Goal: Transaction & Acquisition: Obtain resource

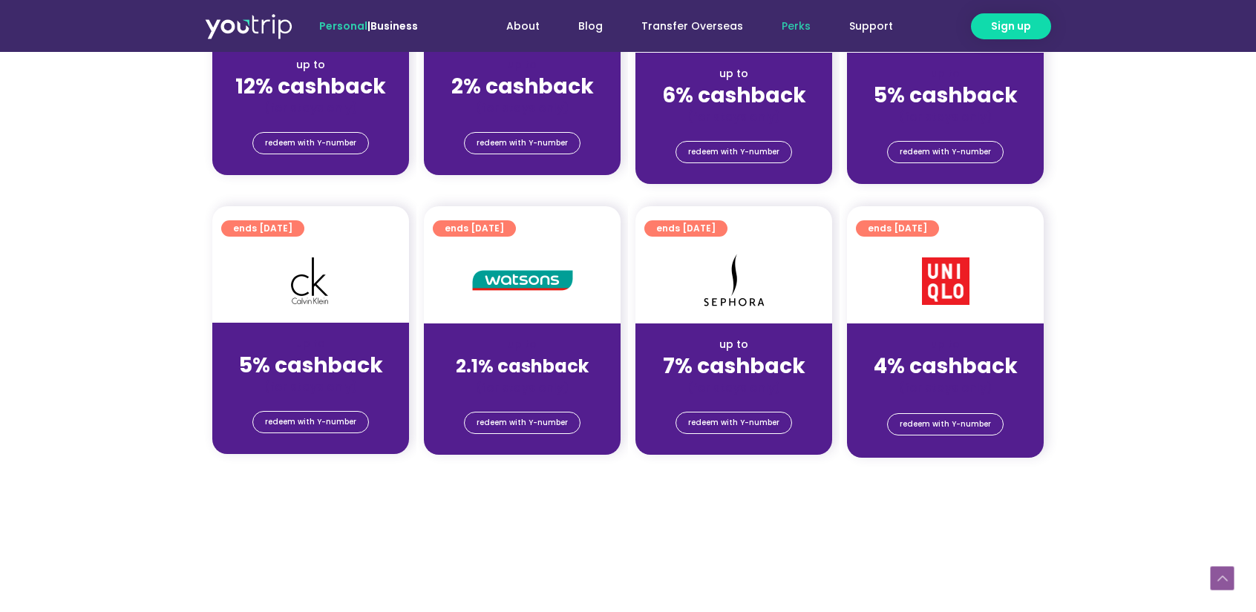
scroll to position [1039, 0]
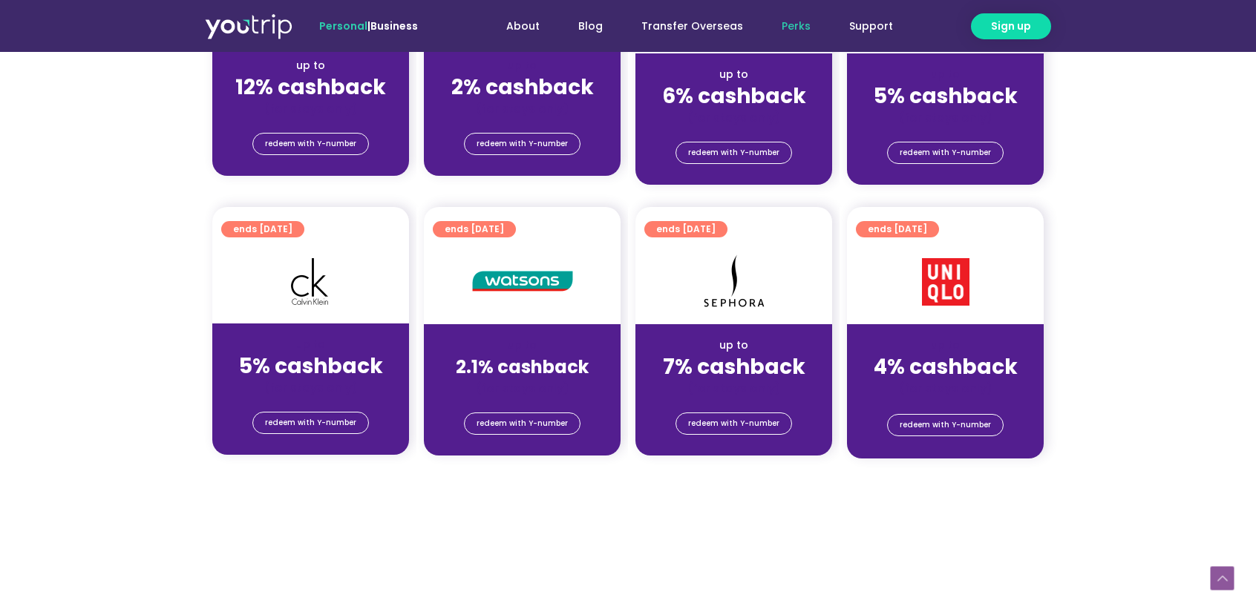
click at [772, 363] on strong "7% cashback" at bounding box center [734, 366] width 142 height 29
drag, startPoint x: 985, startPoint y: 360, endPoint x: 1022, endPoint y: 364, distance: 37.4
click at [1022, 364] on div "up to 4% cashback (for stays only)" at bounding box center [945, 360] width 197 height 72
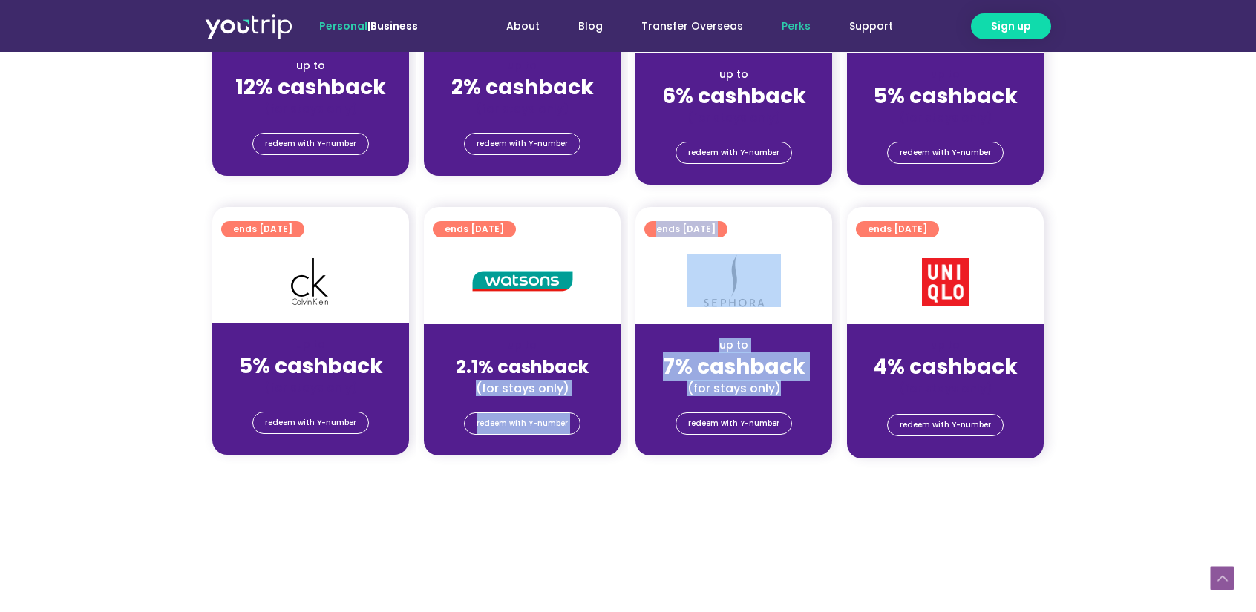
drag, startPoint x: 658, startPoint y: 369, endPoint x: 807, endPoint y: 375, distance: 148.6
click at [807, 375] on div "ends [DATE] up to 5% cashback (for stays only) redeem with Y-number ends [DATE]…" at bounding box center [628, 341] width 846 height 269
click at [807, 376] on div "up to 7% cashback (for stays only)" at bounding box center [733, 360] width 197 height 72
click at [801, 365] on strong "7% cashback" at bounding box center [734, 366] width 142 height 29
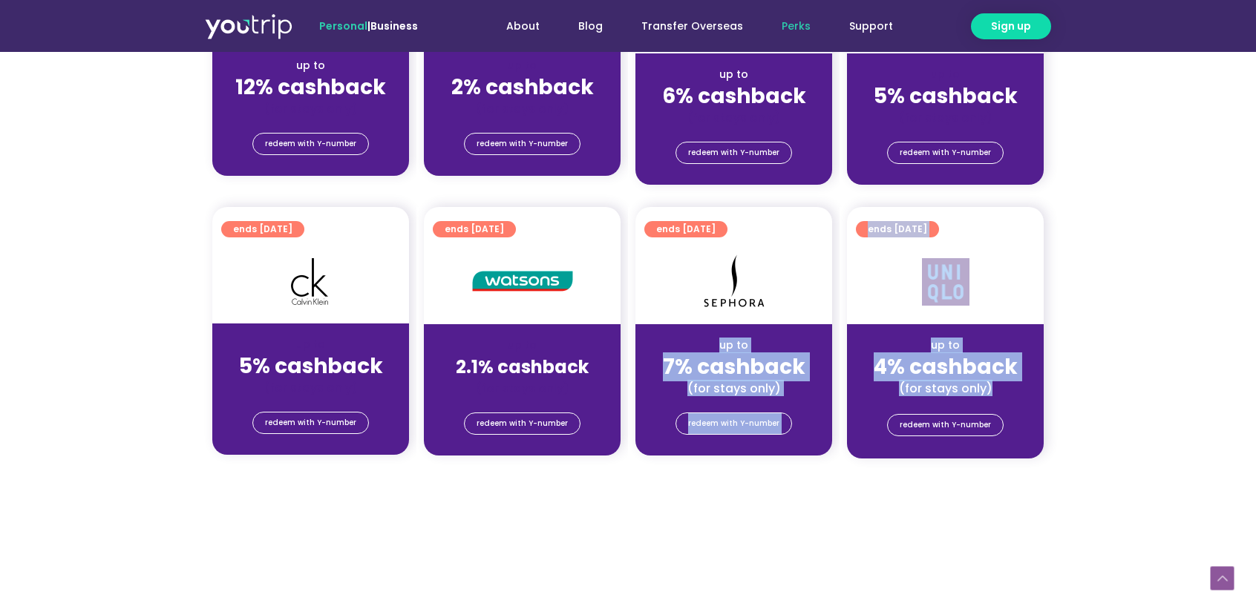
drag, startPoint x: 706, startPoint y: 348, endPoint x: 1034, endPoint y: 388, distance: 331.2
click at [1034, 392] on div "ends [DATE] up to 5% cashback (for stays only) redeem with Y-number ends [DATE]…" at bounding box center [628, 341] width 846 height 269
click at [979, 388] on div "(for stays only)" at bounding box center [945, 389] width 173 height 16
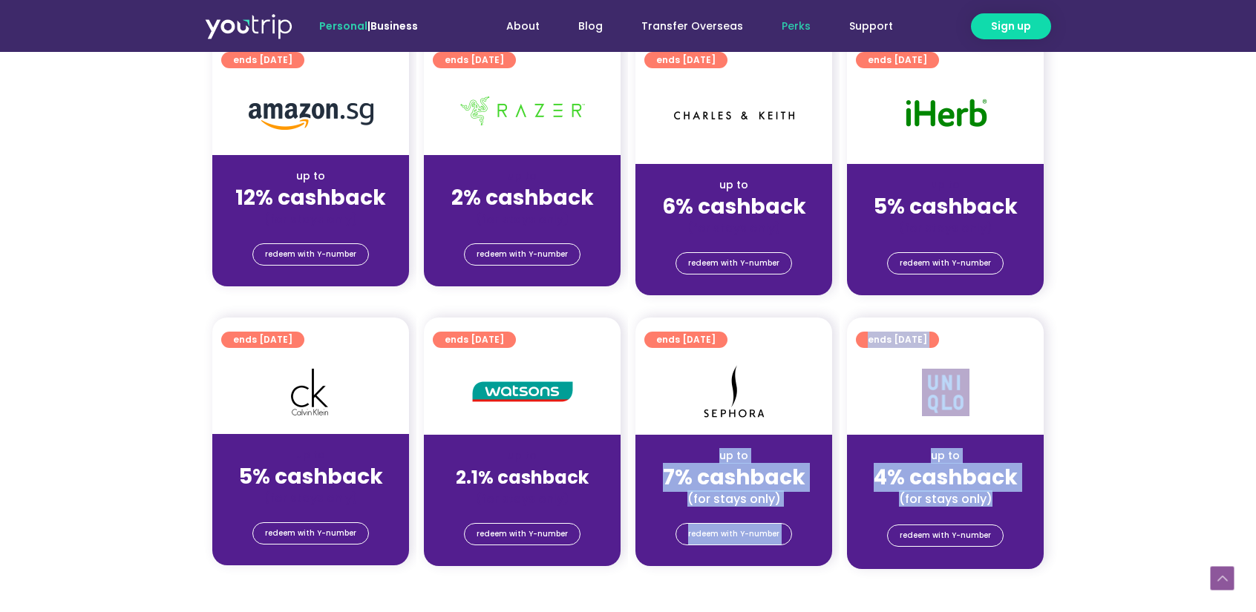
scroll to position [742, 0]
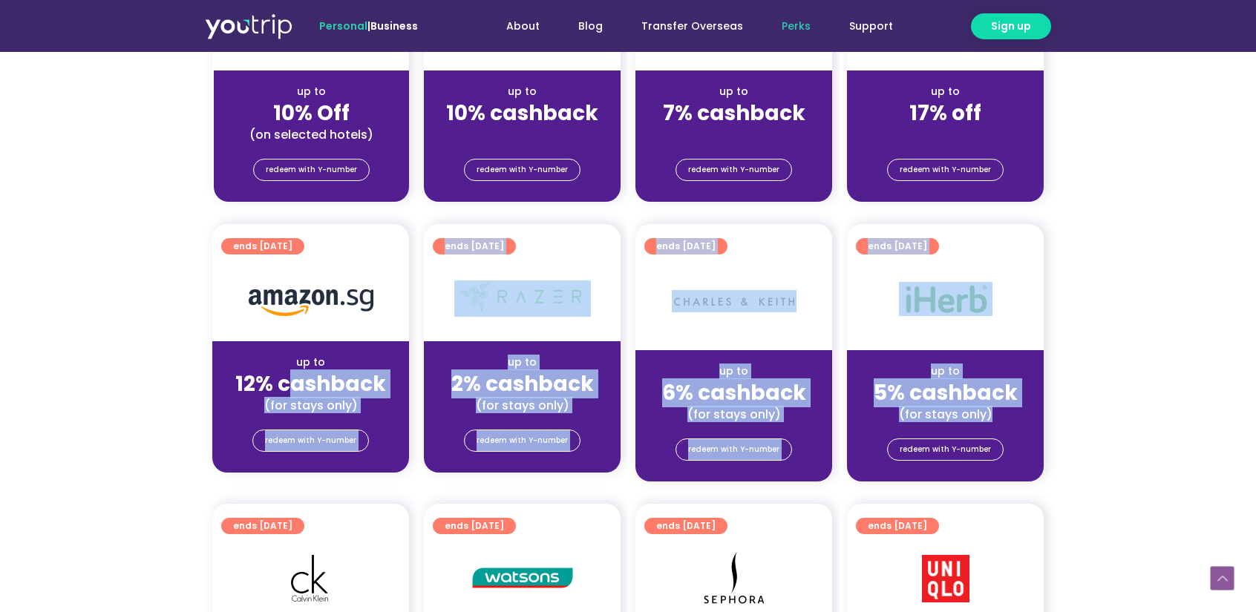
drag, startPoint x: 988, startPoint y: 410, endPoint x: 295, endPoint y: 370, distance: 694.2
click at [295, 370] on div "ends [DATE] up to 12% cashback (for stays only) redeem with Y-number ends [DATE…" at bounding box center [628, 361] width 846 height 275
click at [295, 370] on strong "12% cashback" at bounding box center [310, 384] width 151 height 29
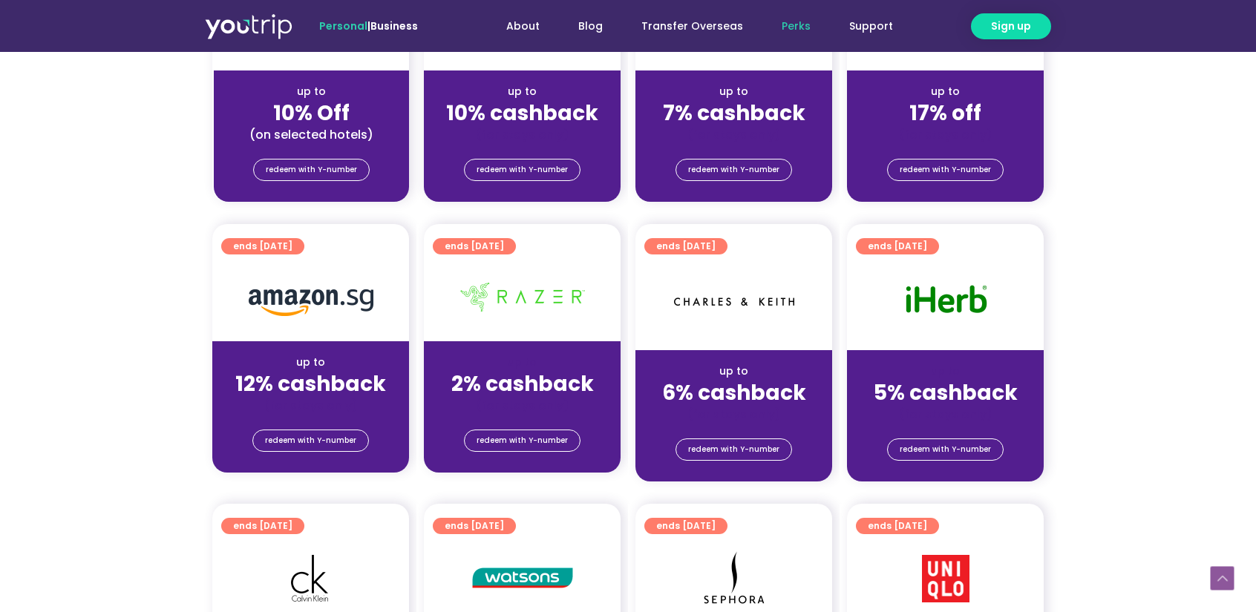
click at [354, 378] on strong "12% cashback" at bounding box center [310, 384] width 151 height 29
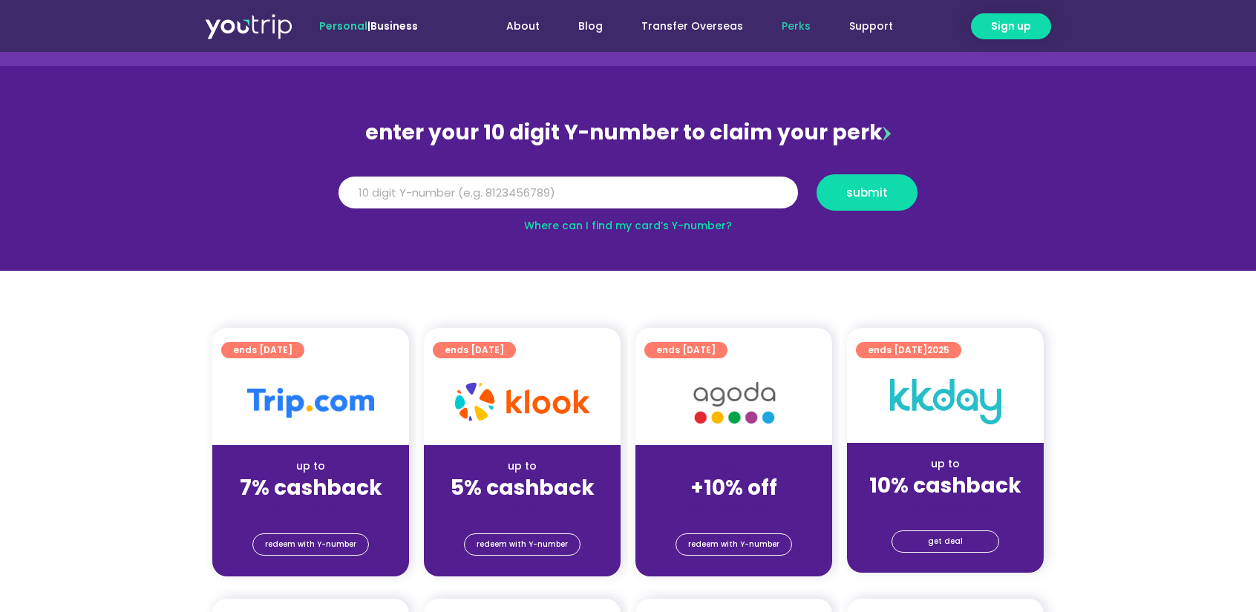
scroll to position [148, 0]
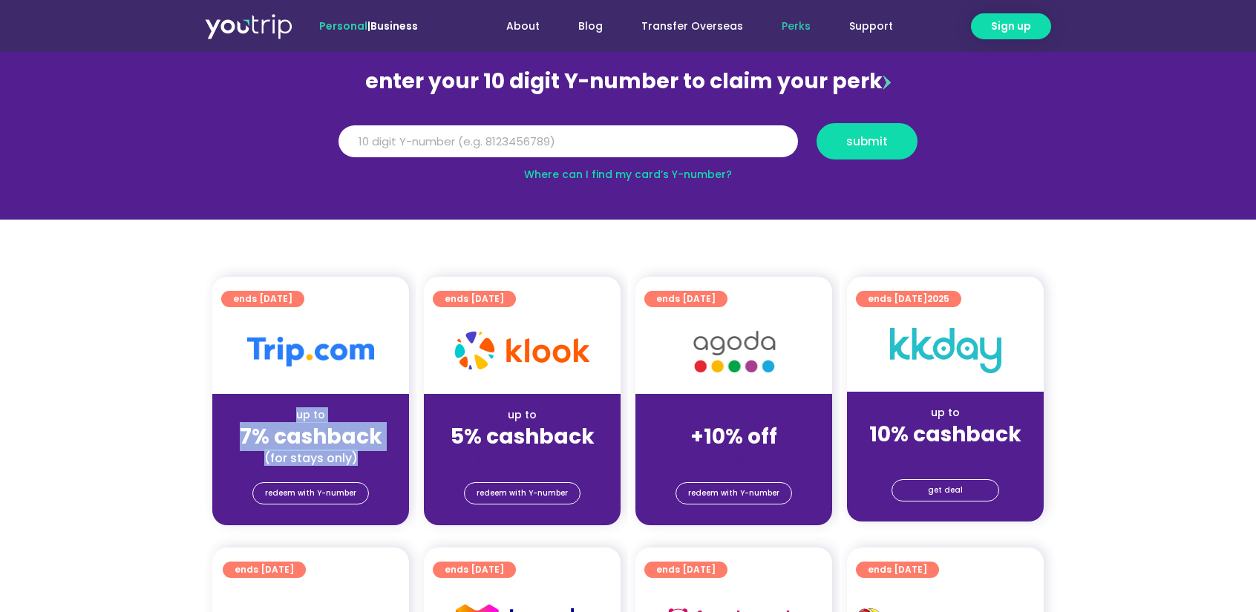
drag, startPoint x: 308, startPoint y: 404, endPoint x: 358, endPoint y: 465, distance: 78.6
click at [358, 465] on div "up to 7% cashback (for stays only)" at bounding box center [310, 430] width 197 height 72
click at [358, 465] on div "(for stays only)" at bounding box center [310, 458] width 173 height 16
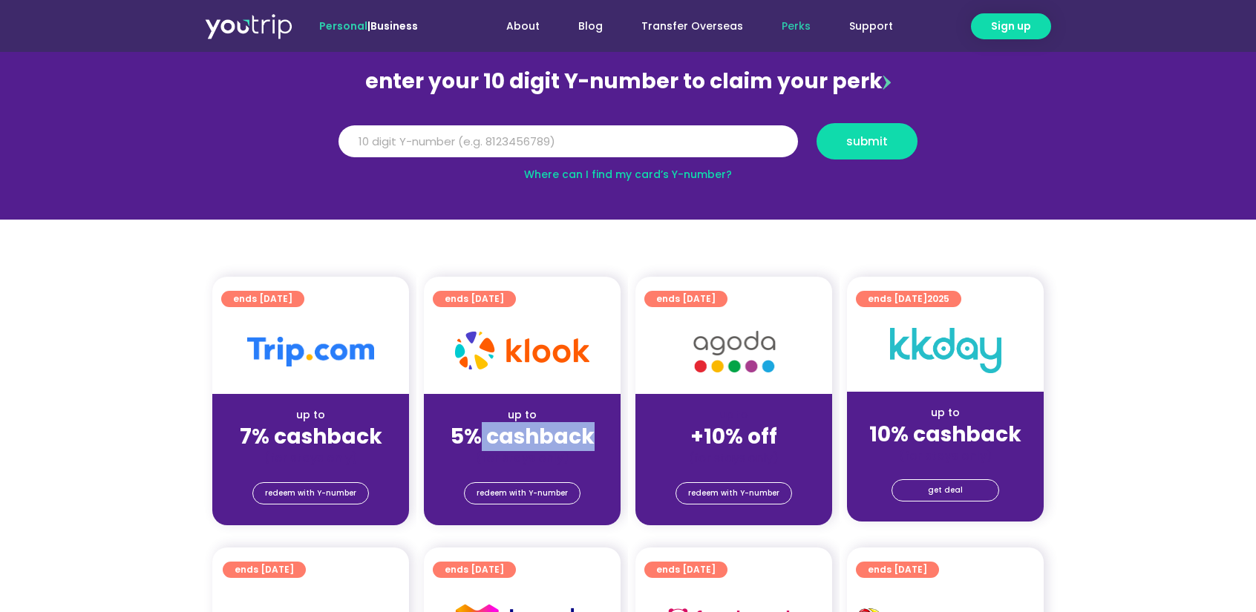
drag, startPoint x: 478, startPoint y: 427, endPoint x: 588, endPoint y: 449, distance: 112.1
click at [588, 449] on strong "5% cashback" at bounding box center [522, 436] width 144 height 29
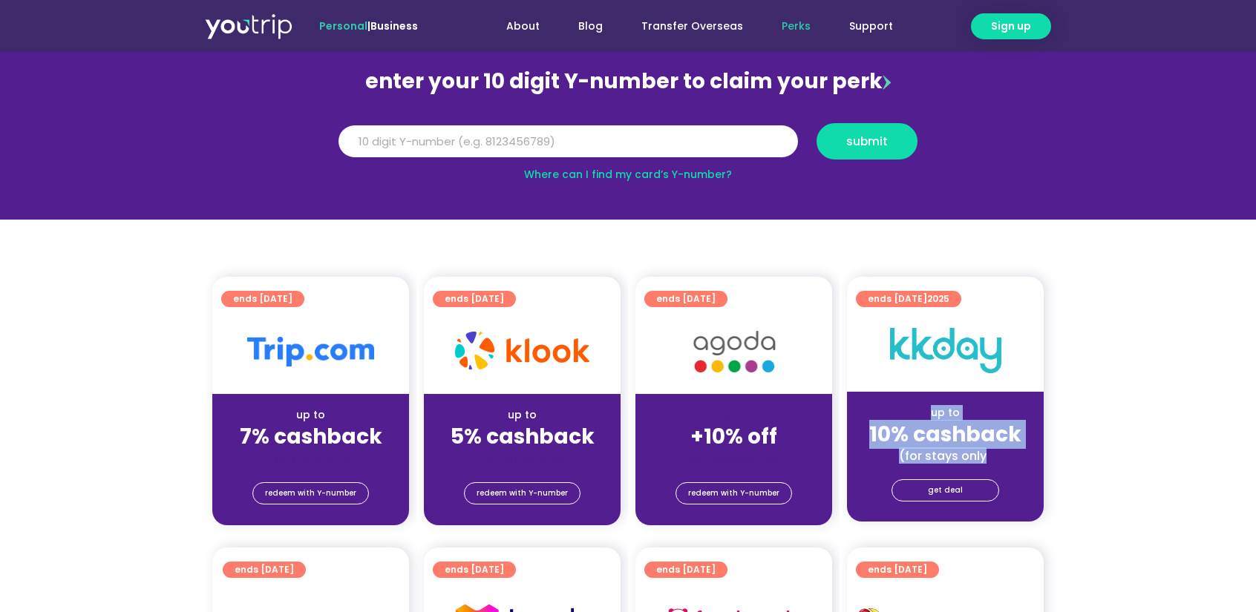
drag, startPoint x: 908, startPoint y: 413, endPoint x: 985, endPoint y: 452, distance: 85.6
click at [985, 452] on div "up to 10% cashback (for stays only)" at bounding box center [945, 428] width 197 height 72
click at [985, 452] on div "(for stays only)" at bounding box center [945, 456] width 173 height 16
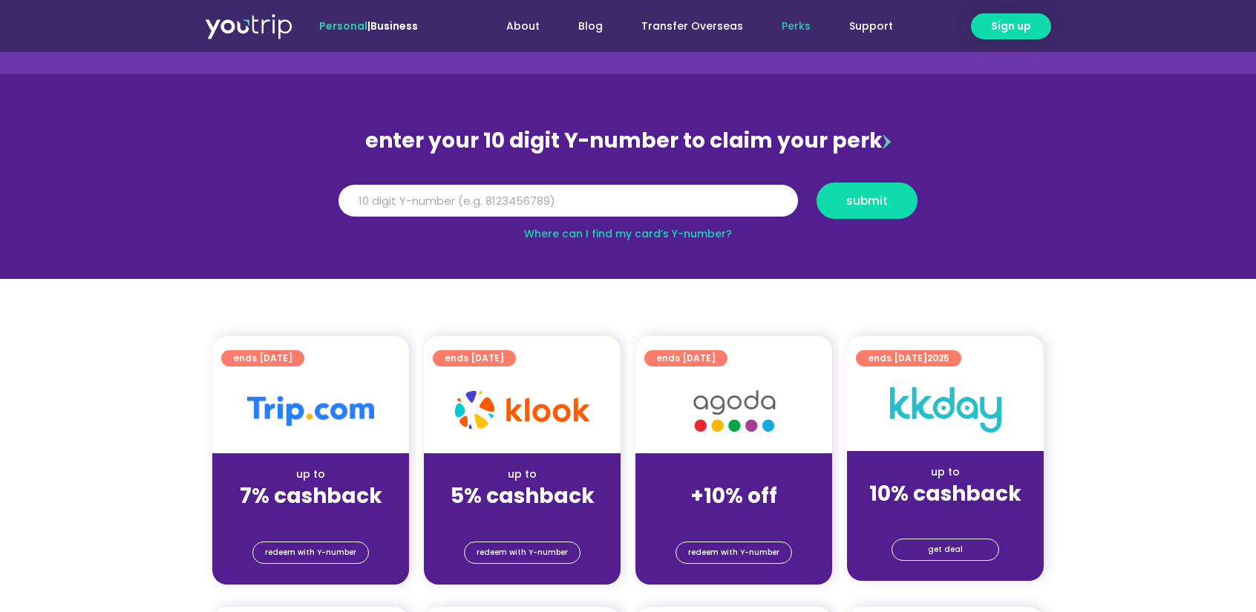
scroll to position [223, 0]
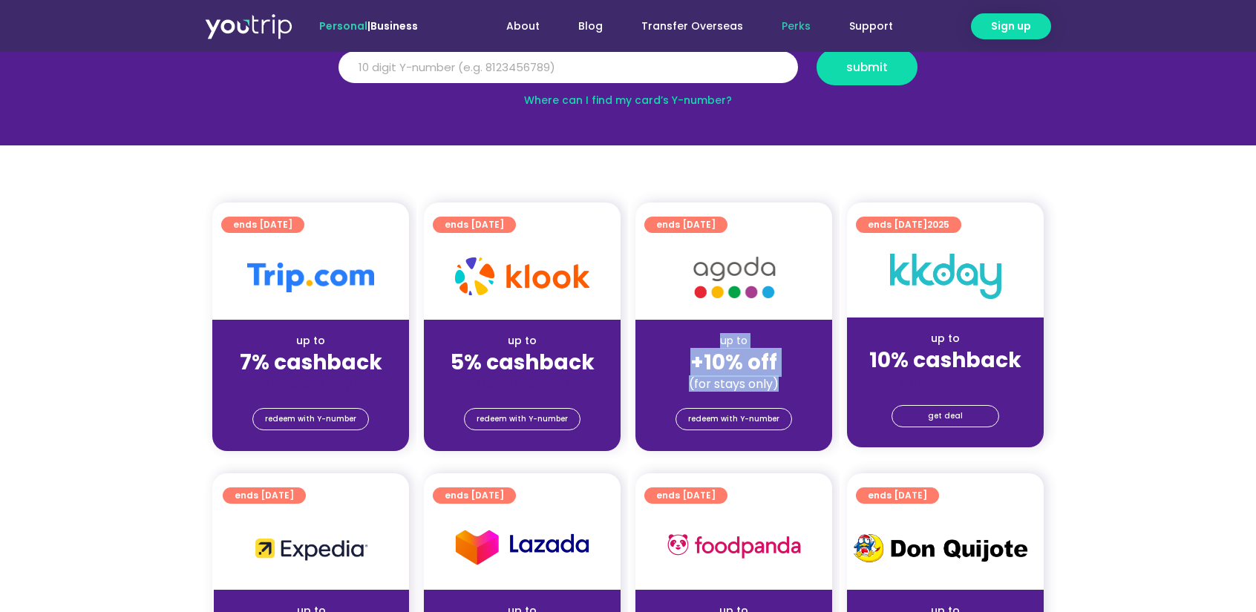
drag, startPoint x: 720, startPoint y: 342, endPoint x: 787, endPoint y: 379, distance: 76.4
click at [787, 379] on div "up to +10% off (for stays only)" at bounding box center [733, 356] width 197 height 72
click at [726, 338] on span "up to" at bounding box center [733, 340] width 27 height 15
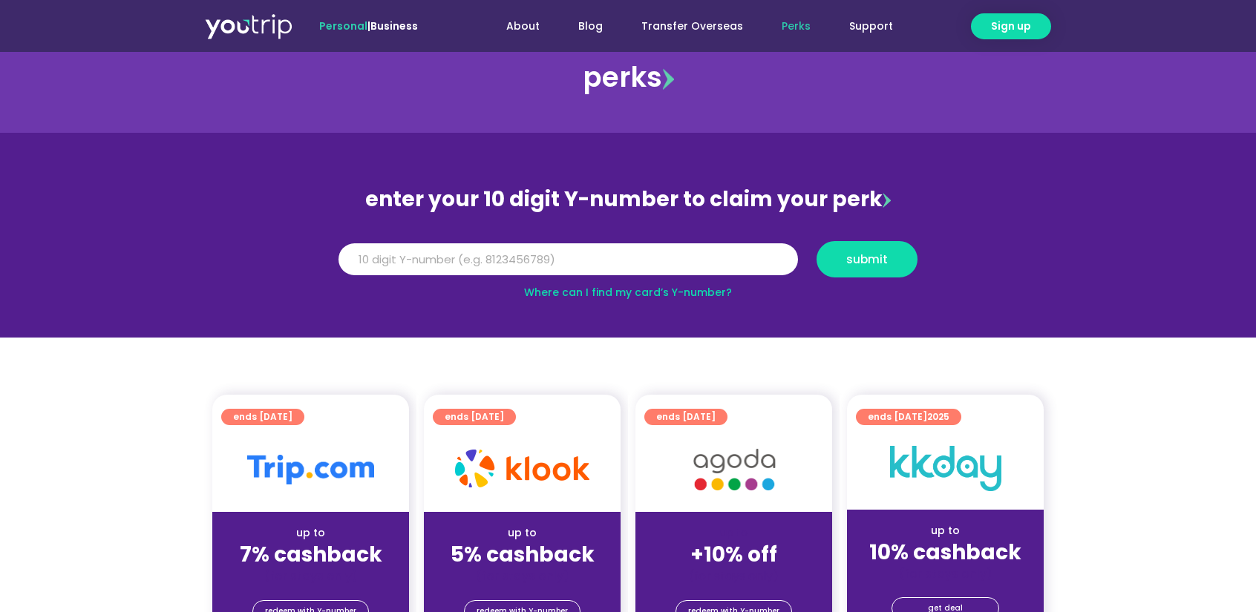
scroll to position [0, 0]
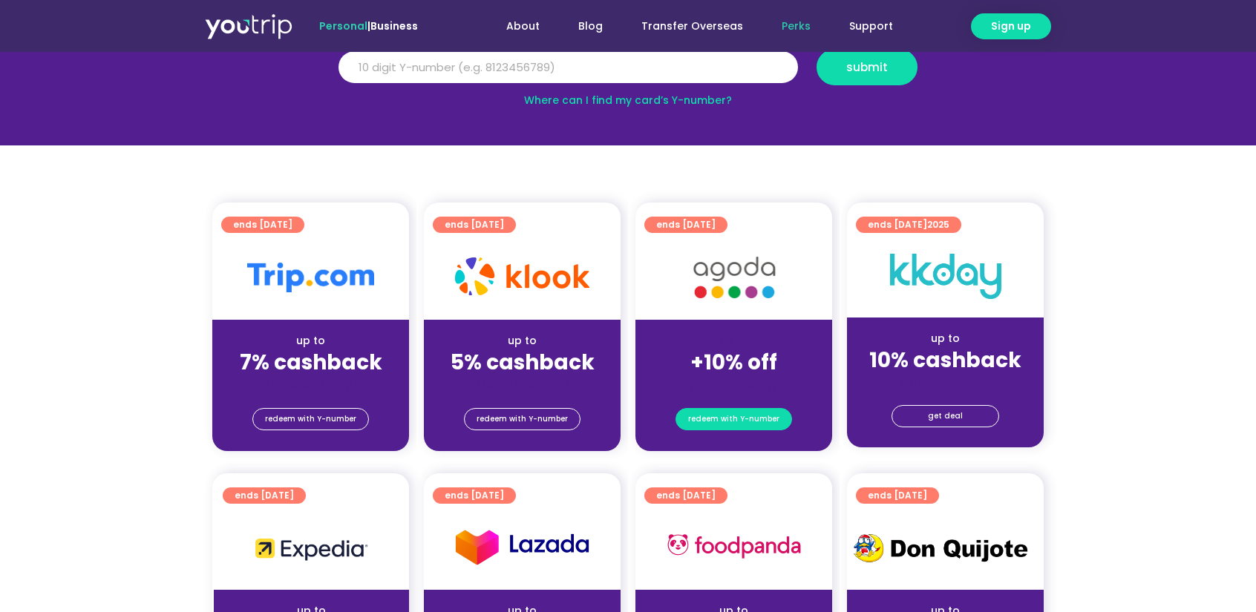
click at [750, 413] on span "redeem with Y-number" at bounding box center [733, 419] width 91 height 21
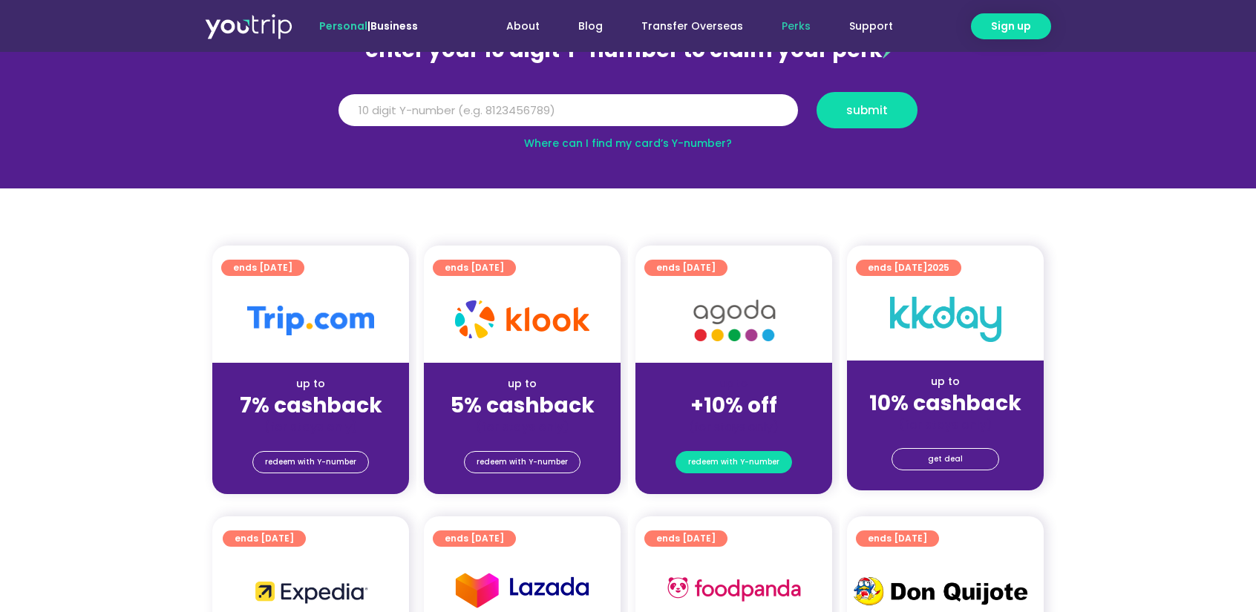
scroll to position [163, 0]
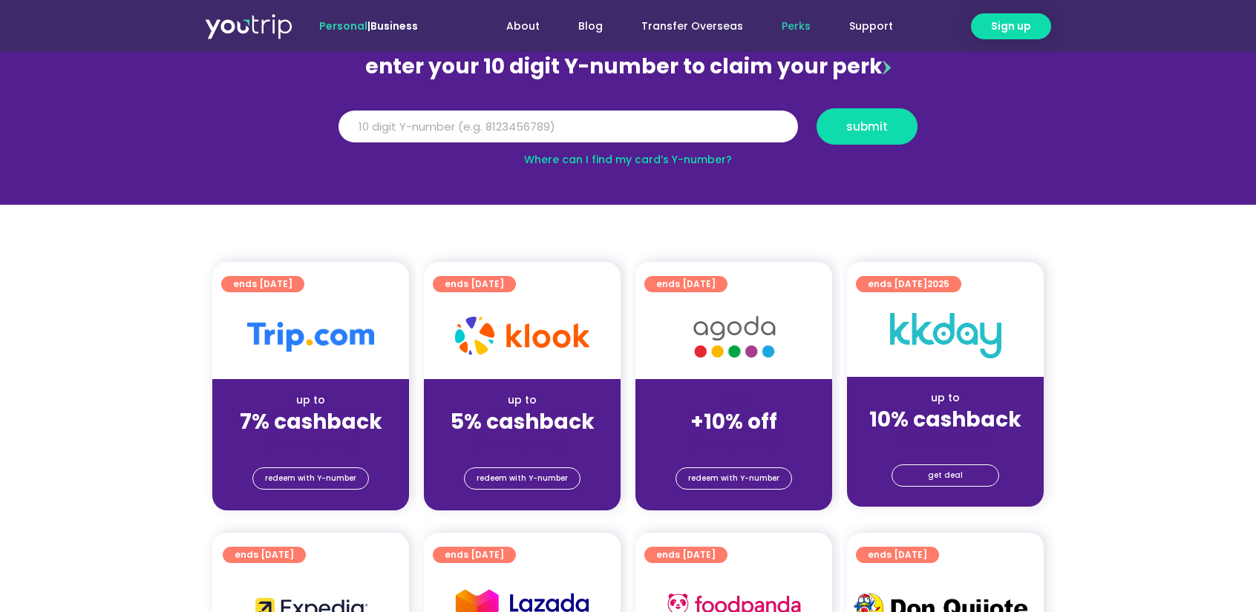
click at [779, 352] on img at bounding box center [734, 336] width 119 height 61
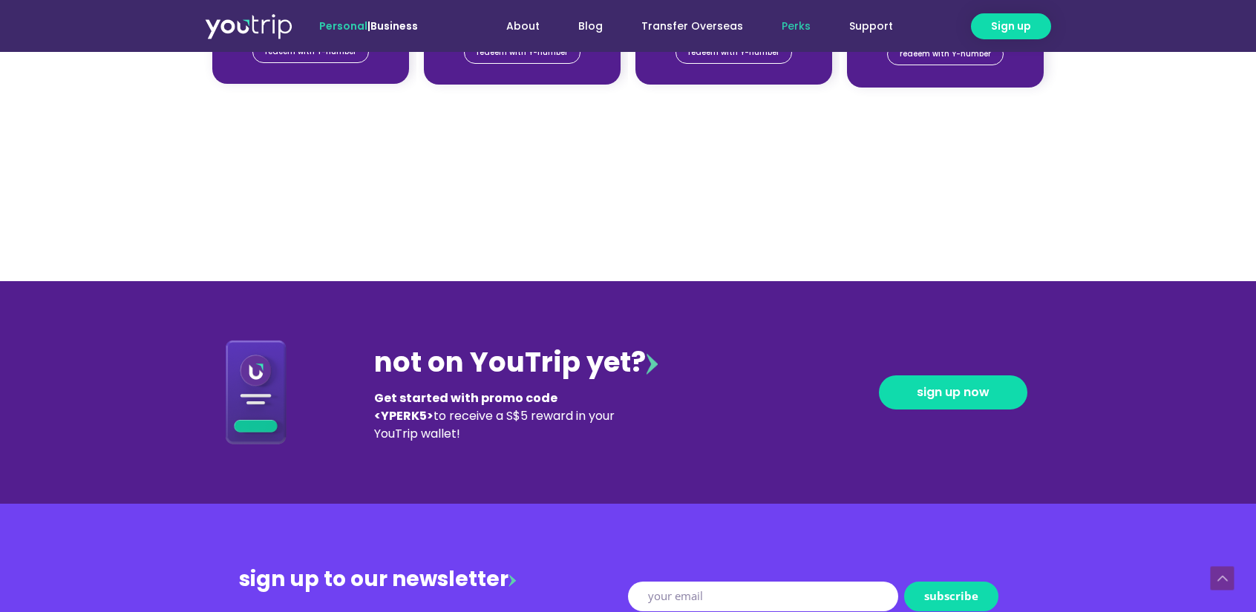
scroll to position [1865, 0]
